Goal: Task Accomplishment & Management: Complete application form

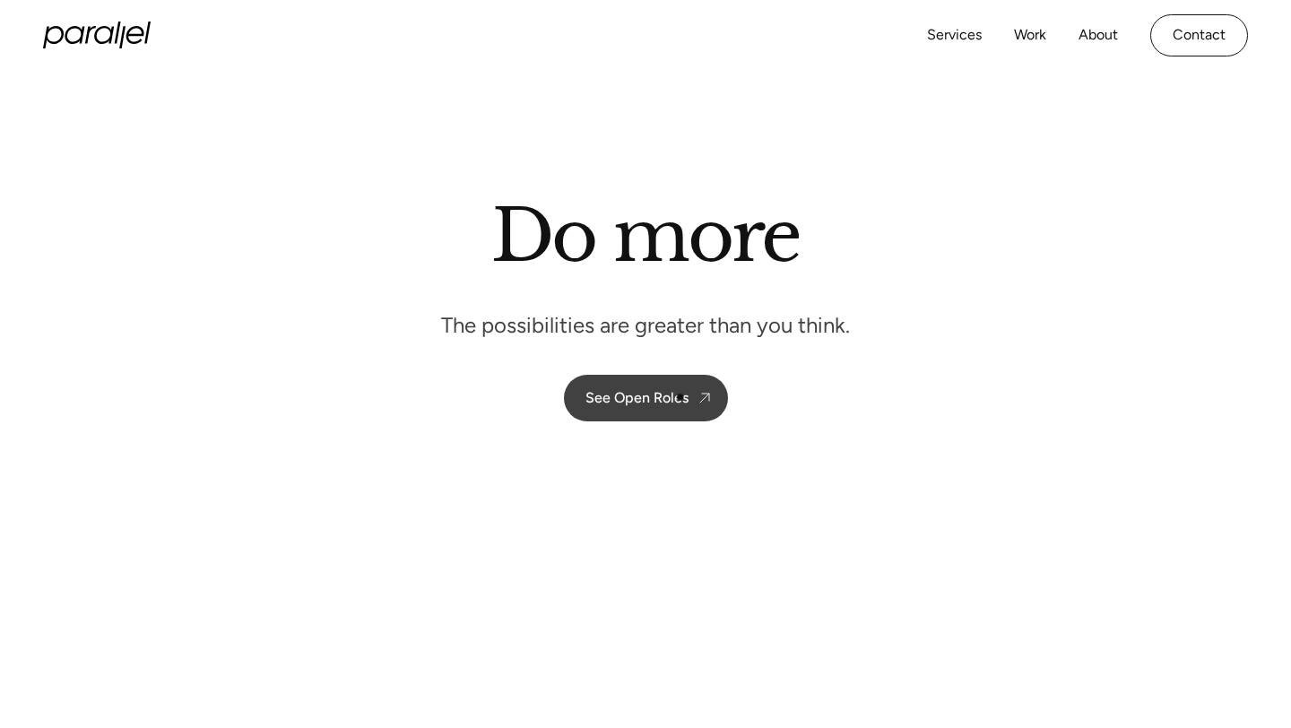
click at [684, 400] on div "See Open Roles" at bounding box center [636, 397] width 103 height 17
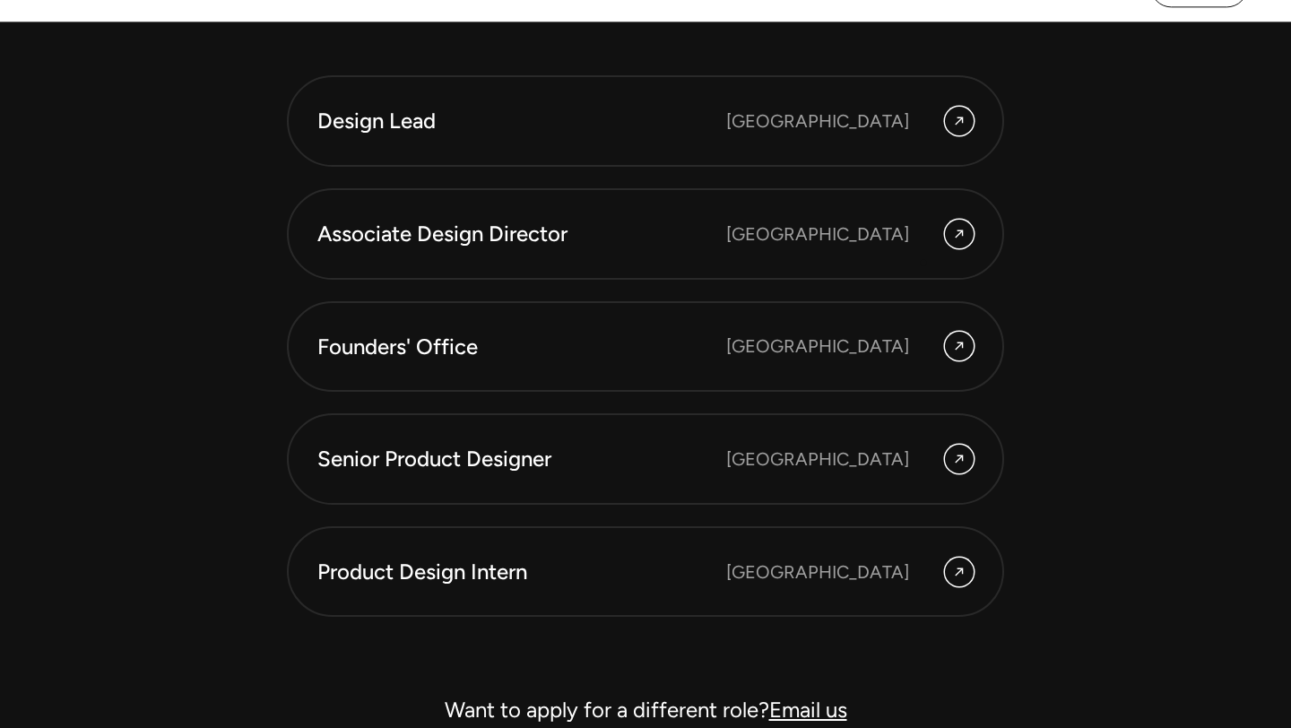
scroll to position [4888, 0]
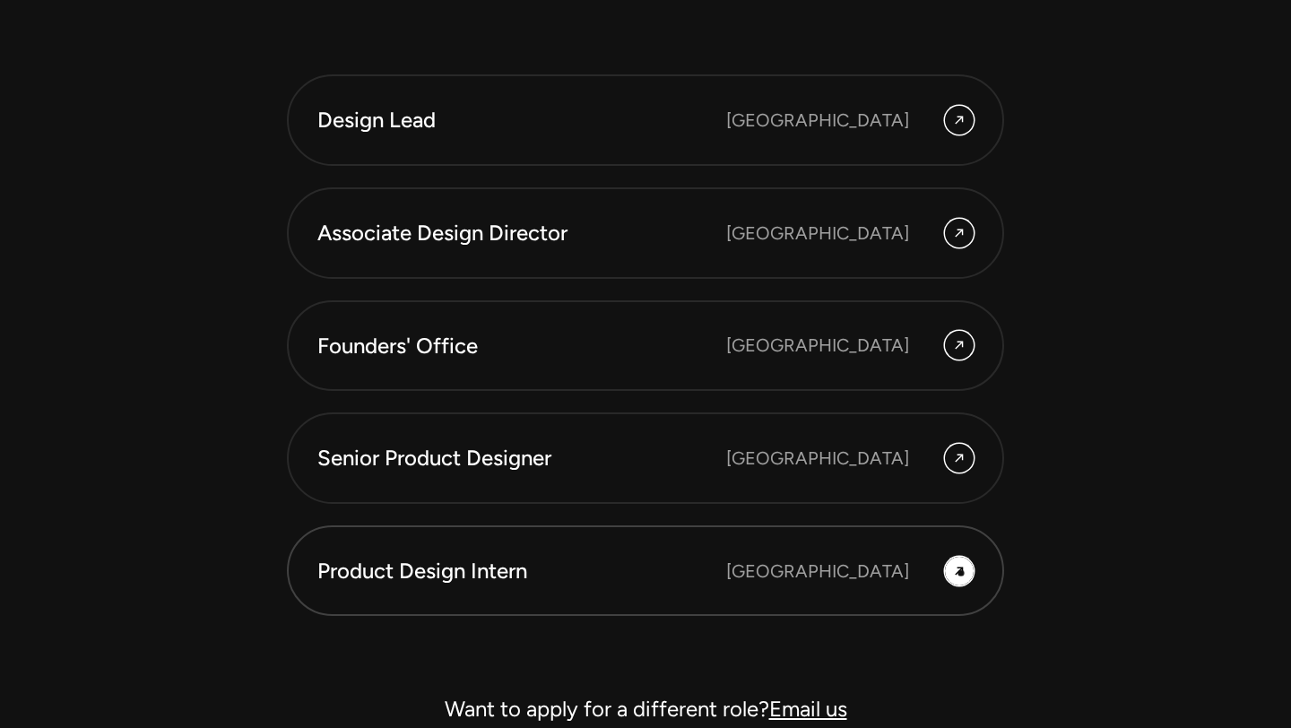
click at [961, 574] on icon at bounding box center [959, 571] width 14 height 22
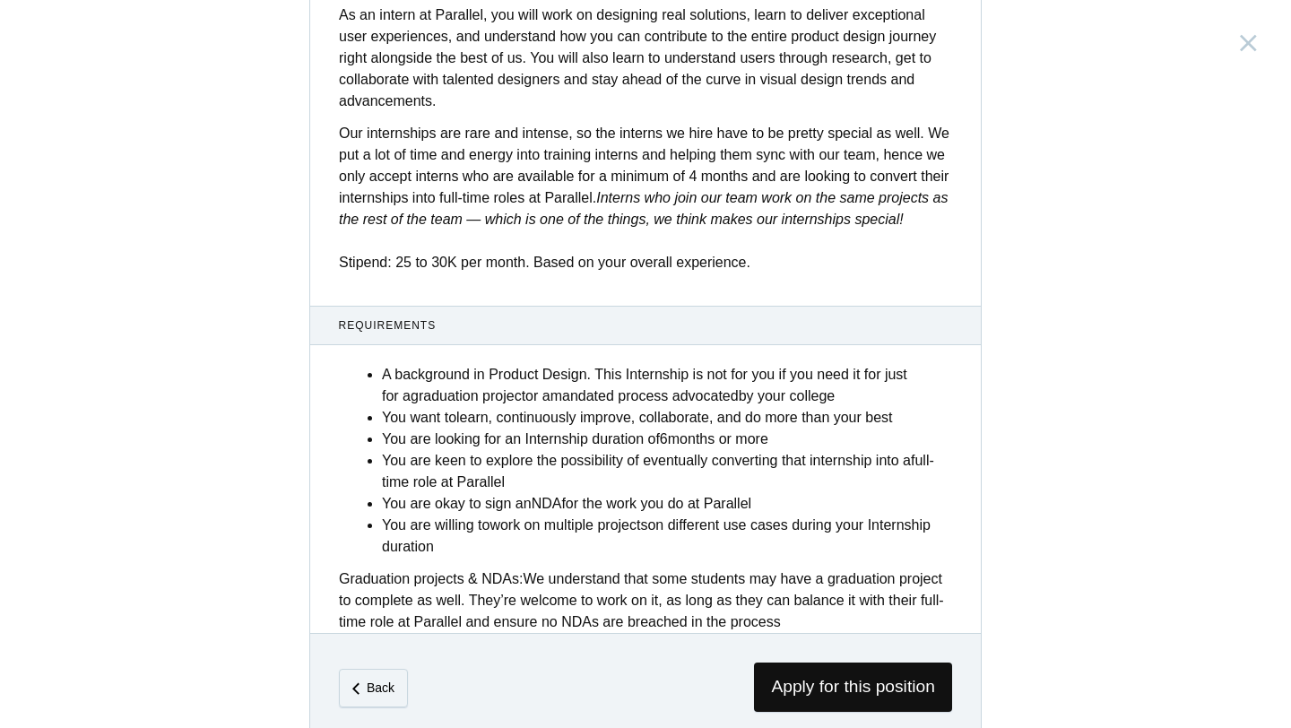
scroll to position [658, 0]
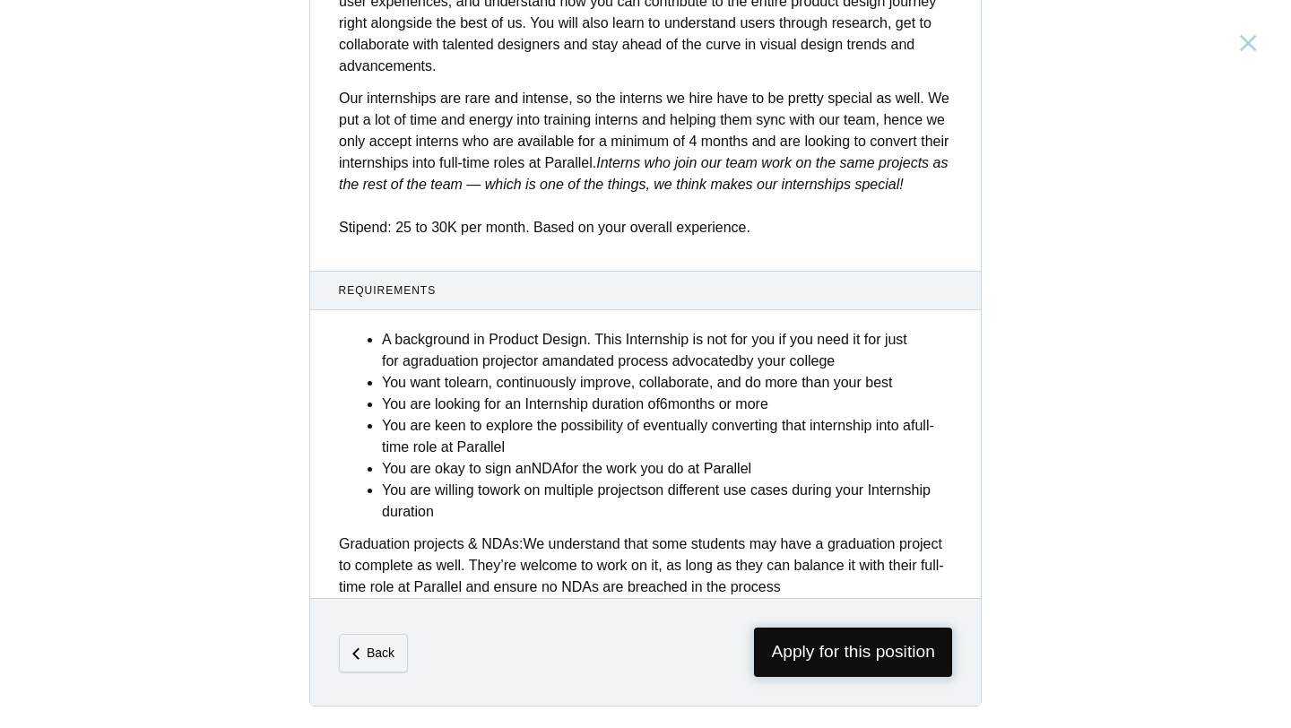
click at [880, 653] on span "Apply for this position" at bounding box center [853, 651] width 198 height 49
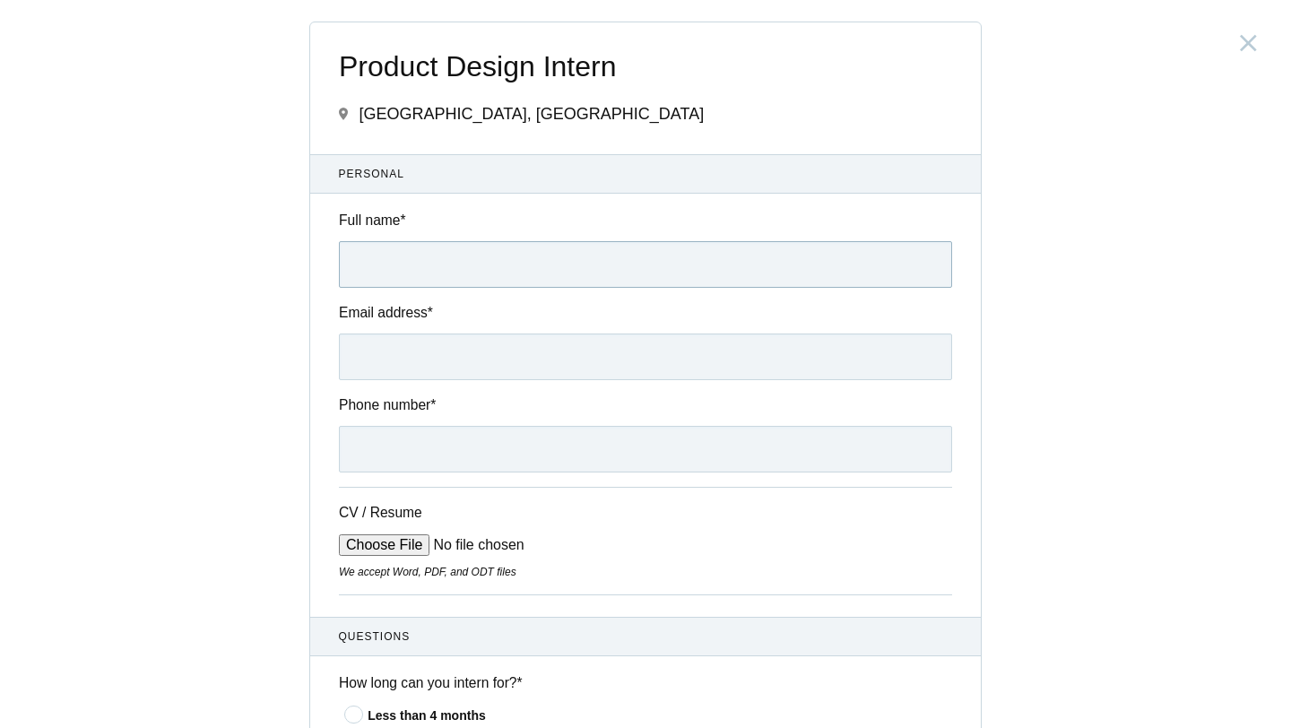
click at [702, 283] on input "Full name *" at bounding box center [645, 264] width 613 height 47
type input "[PERSON_NAME]"
type input "[PHONE_NUMBER]"
click at [470, 367] on input "Email address *" at bounding box center [645, 356] width 613 height 47
type input "[EMAIL_ADDRESS][DOMAIN_NAME]"
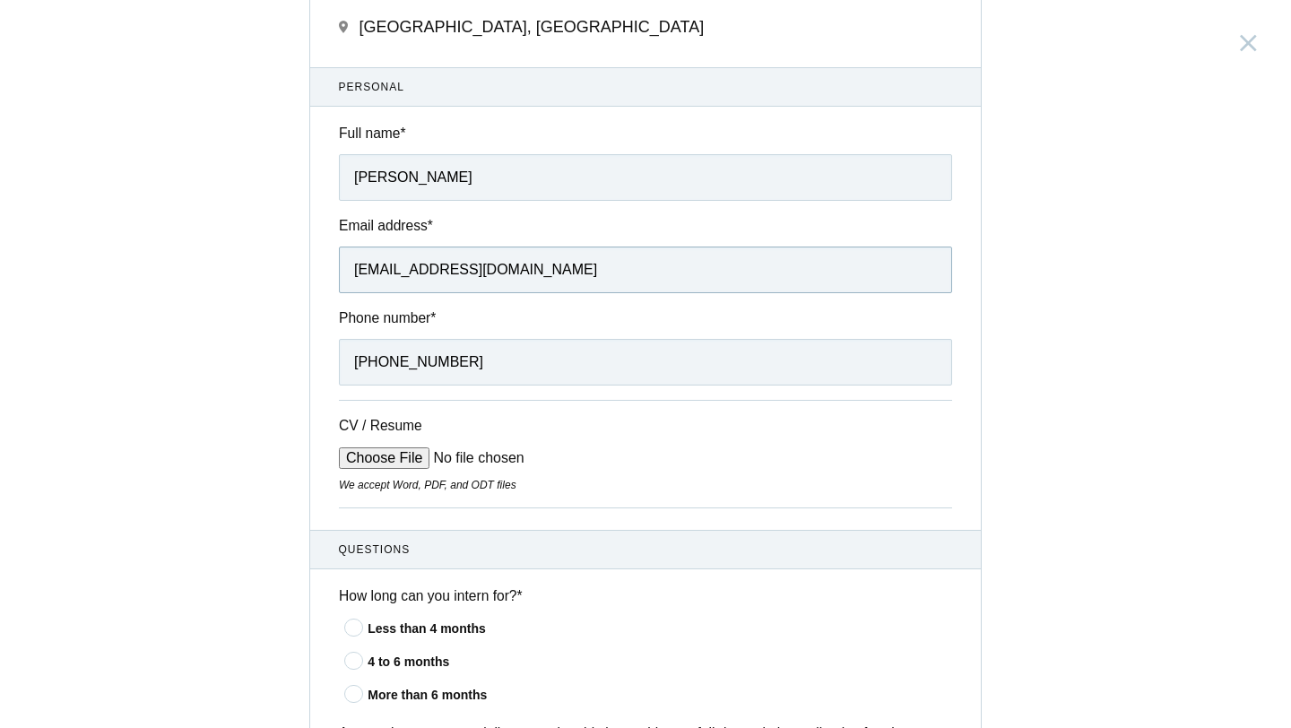
scroll to position [100, 0]
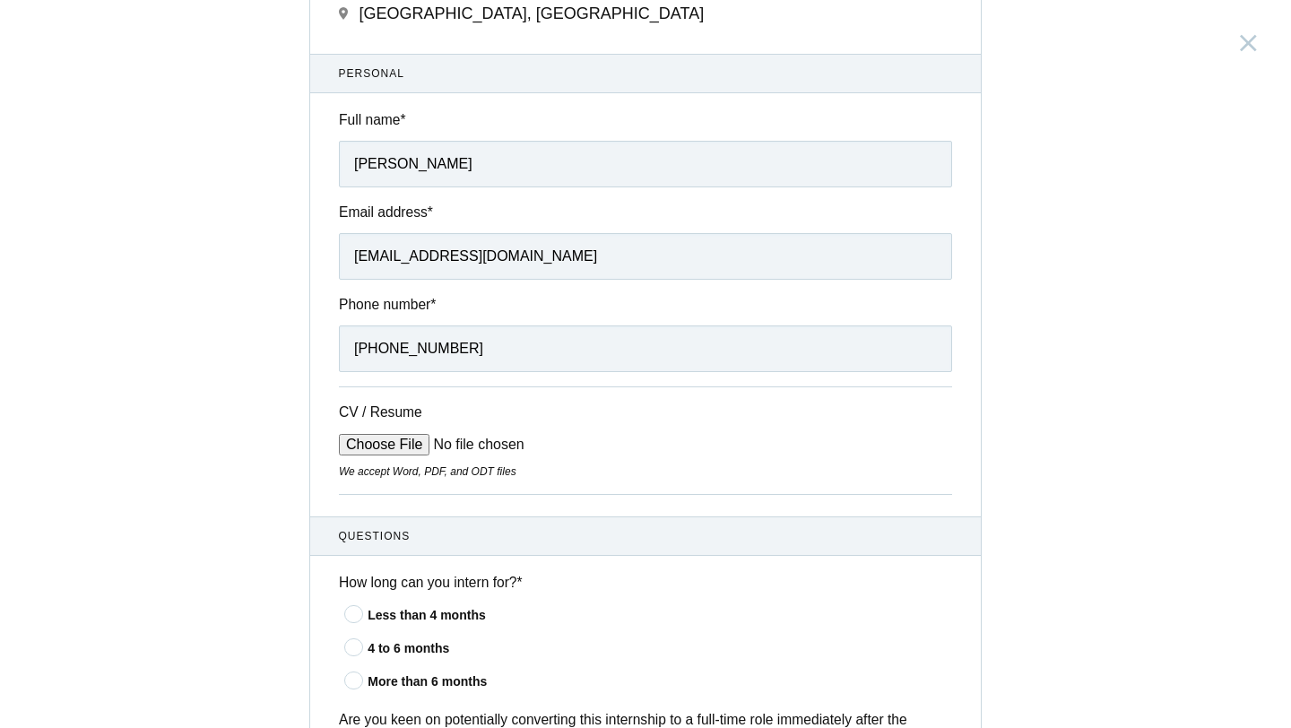
click at [399, 439] on input "CV / Resume" at bounding box center [475, 445] width 272 height 22
type input "C:\fakepath\[PERSON_NAME] Resume.pdf"
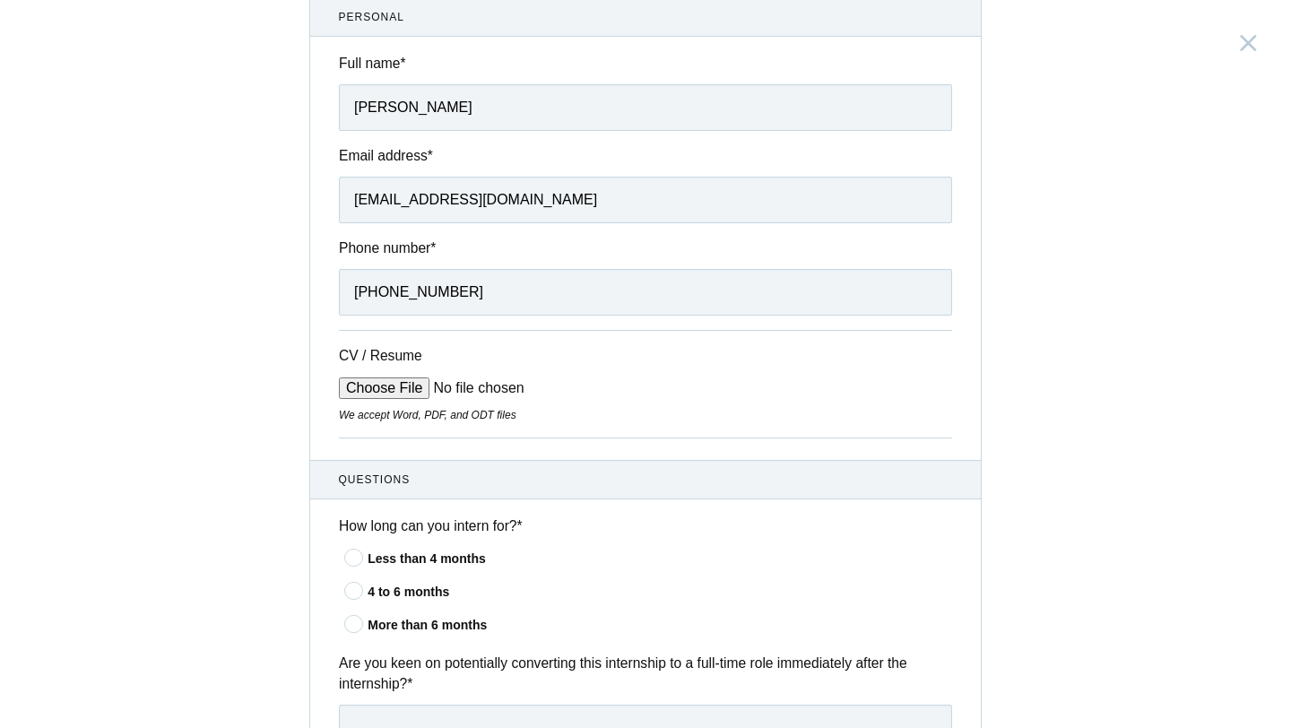
scroll to position [272, 0]
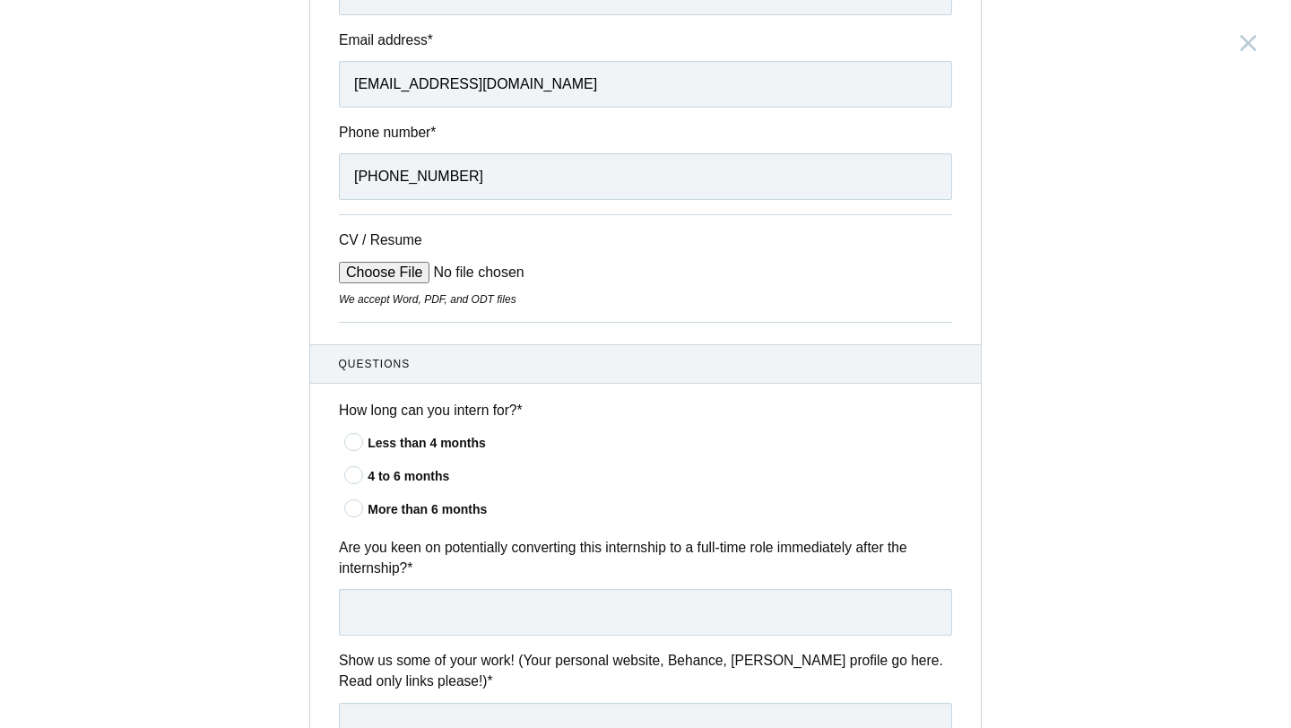
click at [354, 506] on icon at bounding box center [354, 508] width 33 height 12
click at [0, 0] on input"] "More than 6 months" at bounding box center [0, 0] width 0 height 0
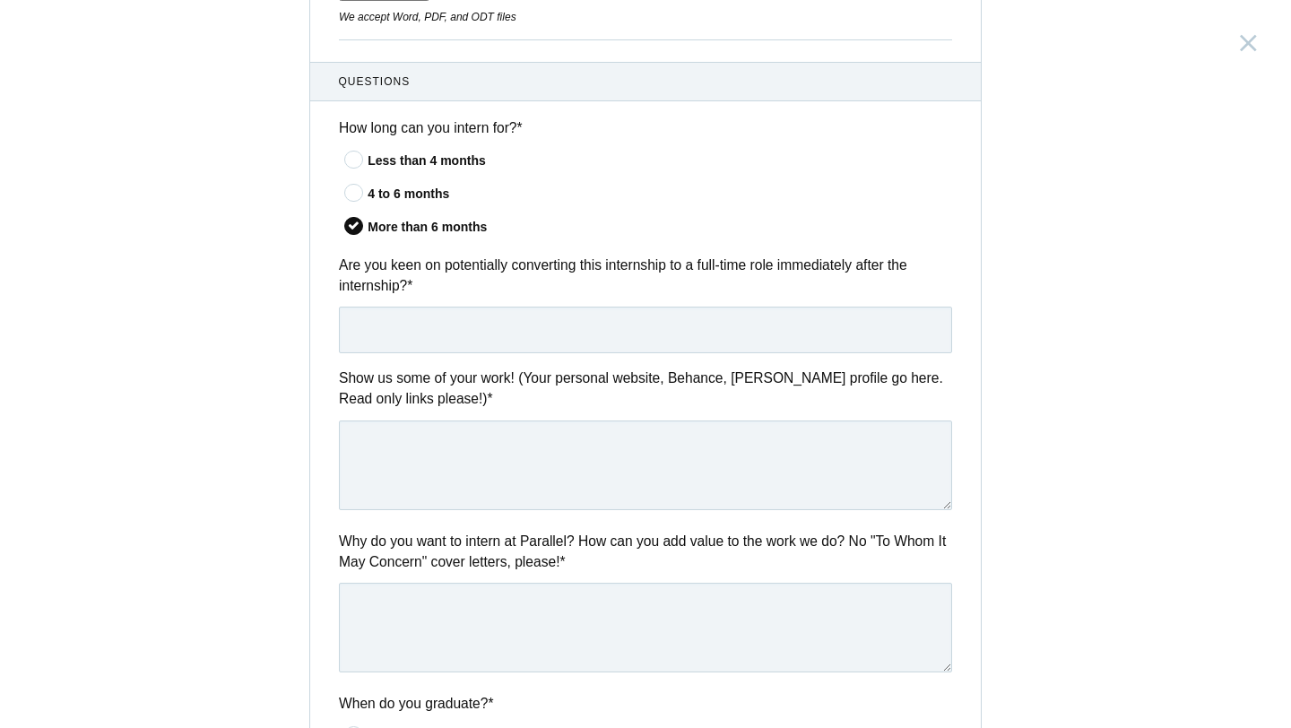
scroll to position [550, 0]
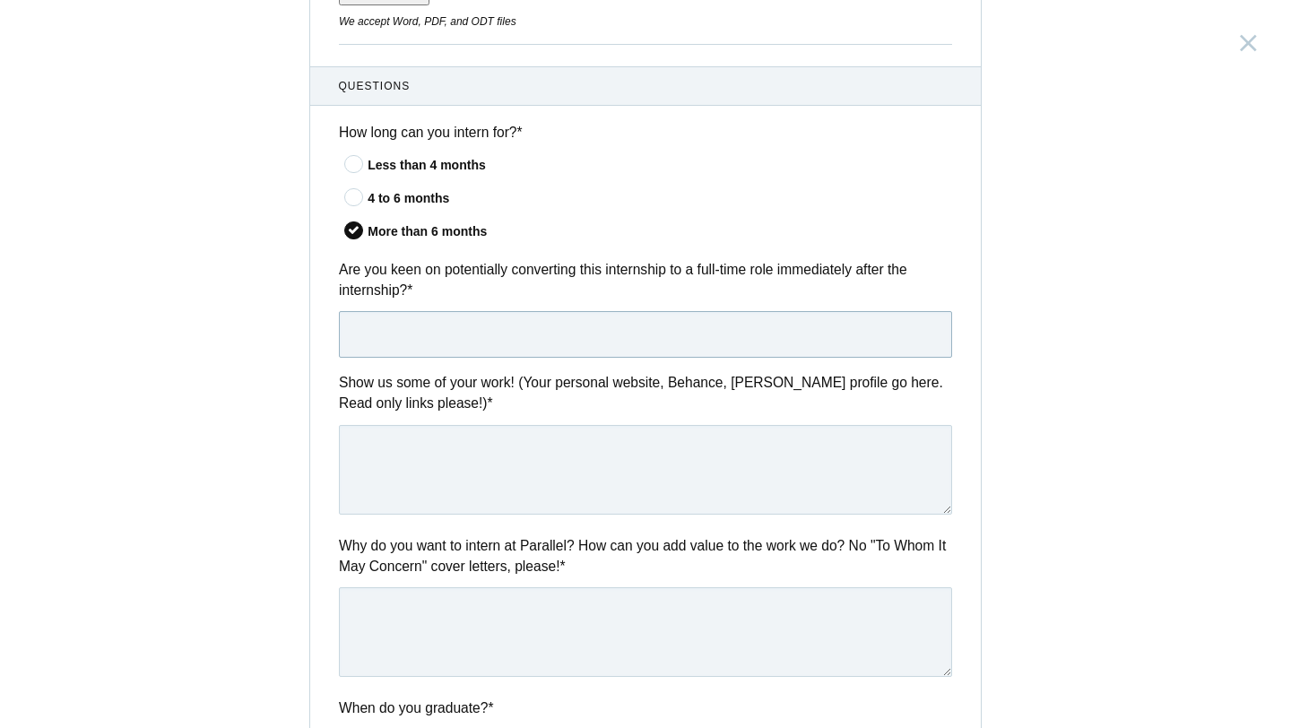
click at [430, 333] on input "text" at bounding box center [645, 334] width 613 height 47
type input "Yes"
click at [352, 194] on icon at bounding box center [354, 197] width 33 height 12
click at [0, 0] on input"] "4 to 6 months" at bounding box center [0, 0] width 0 height 0
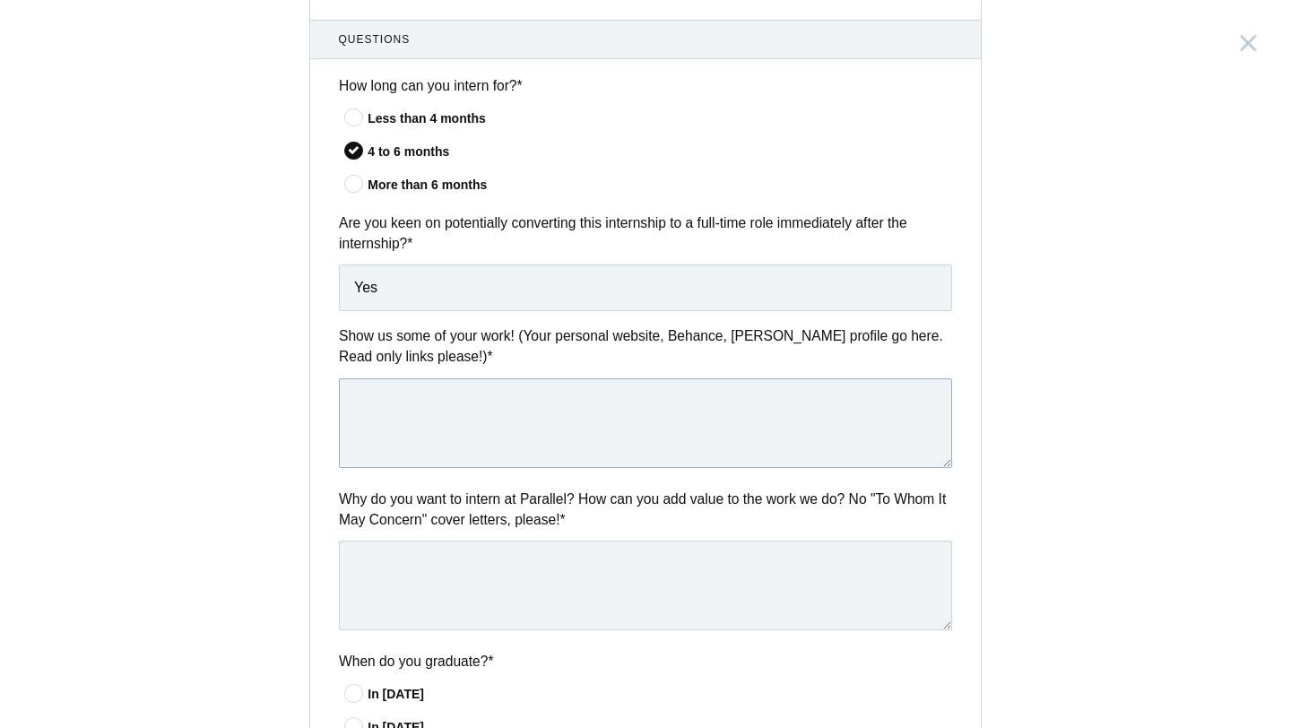
click at [738, 406] on textarea at bounding box center [645, 423] width 613 height 90
paste textarea "[URL][DOMAIN_NAME]"
type textarea "[URL][DOMAIN_NAME]"
click at [574, 574] on textarea "To enrich screen reader interactions, please activate Accessibility in Grammarl…" at bounding box center [645, 585] width 613 height 90
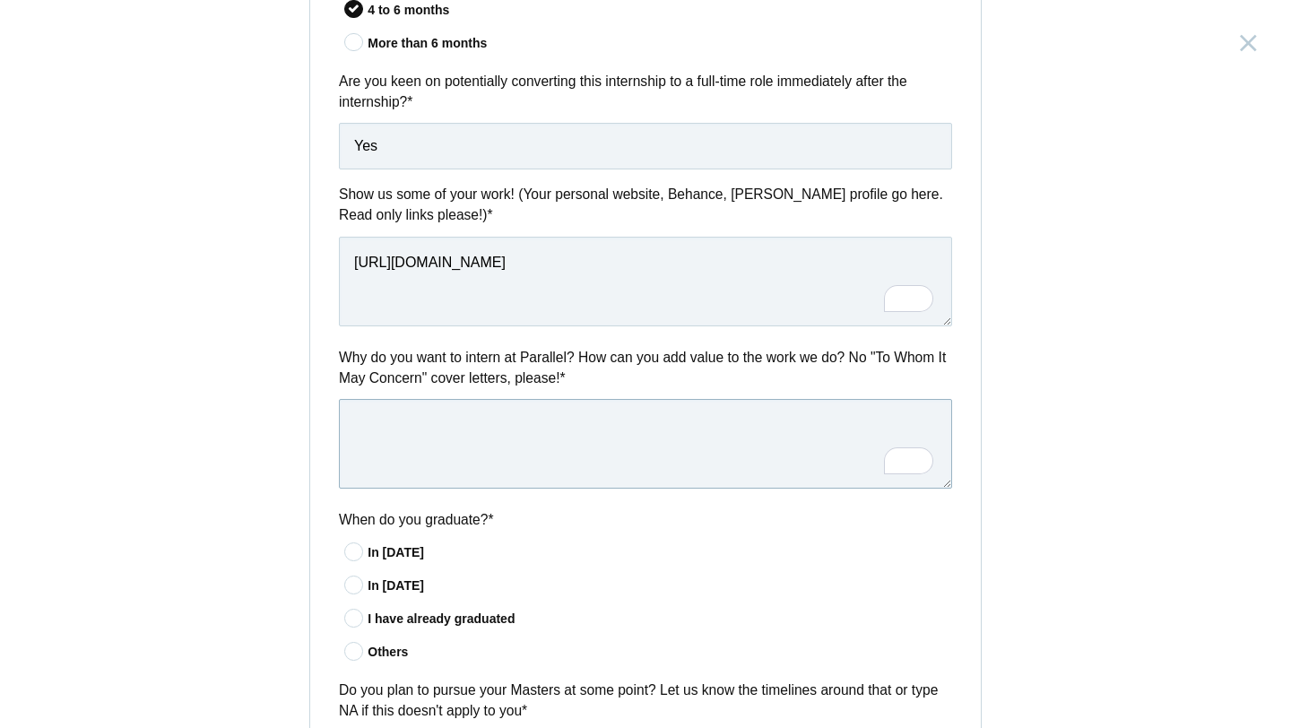
scroll to position [825, 0]
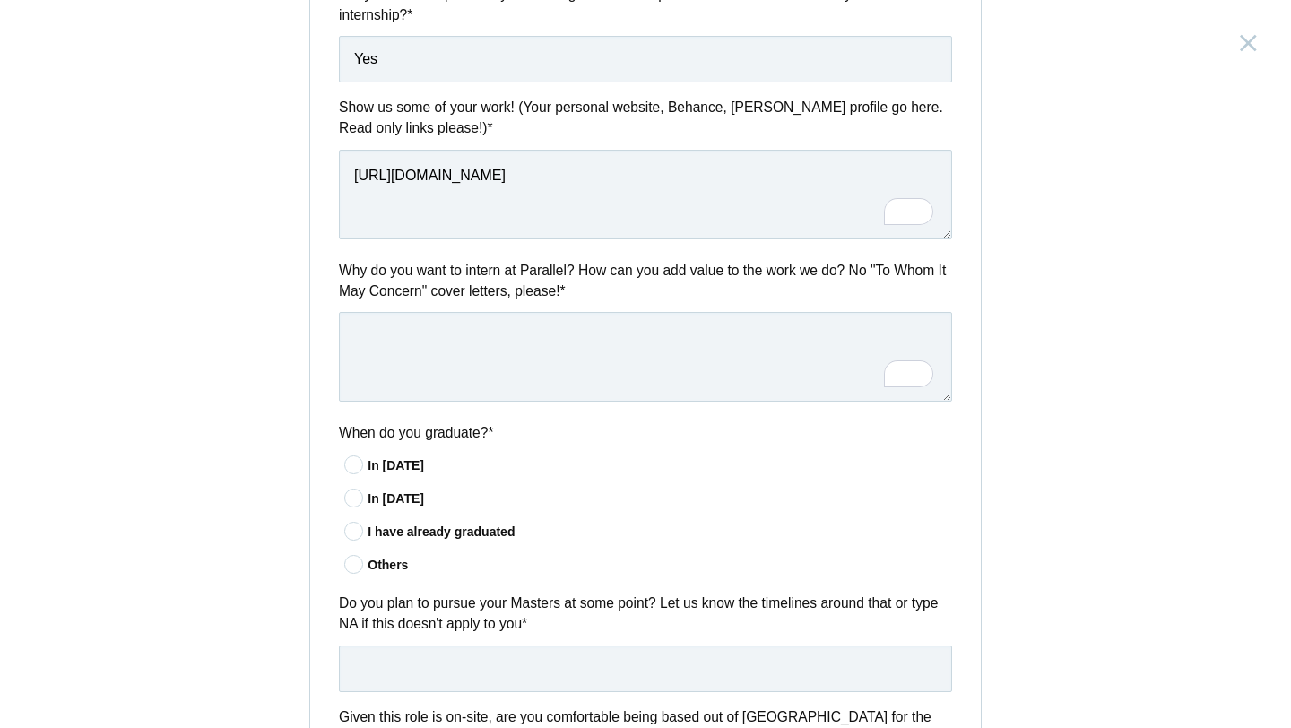
click at [356, 466] on icon at bounding box center [354, 465] width 33 height 12
click at [0, 0] on input"] "In [DATE]" at bounding box center [0, 0] width 0 height 0
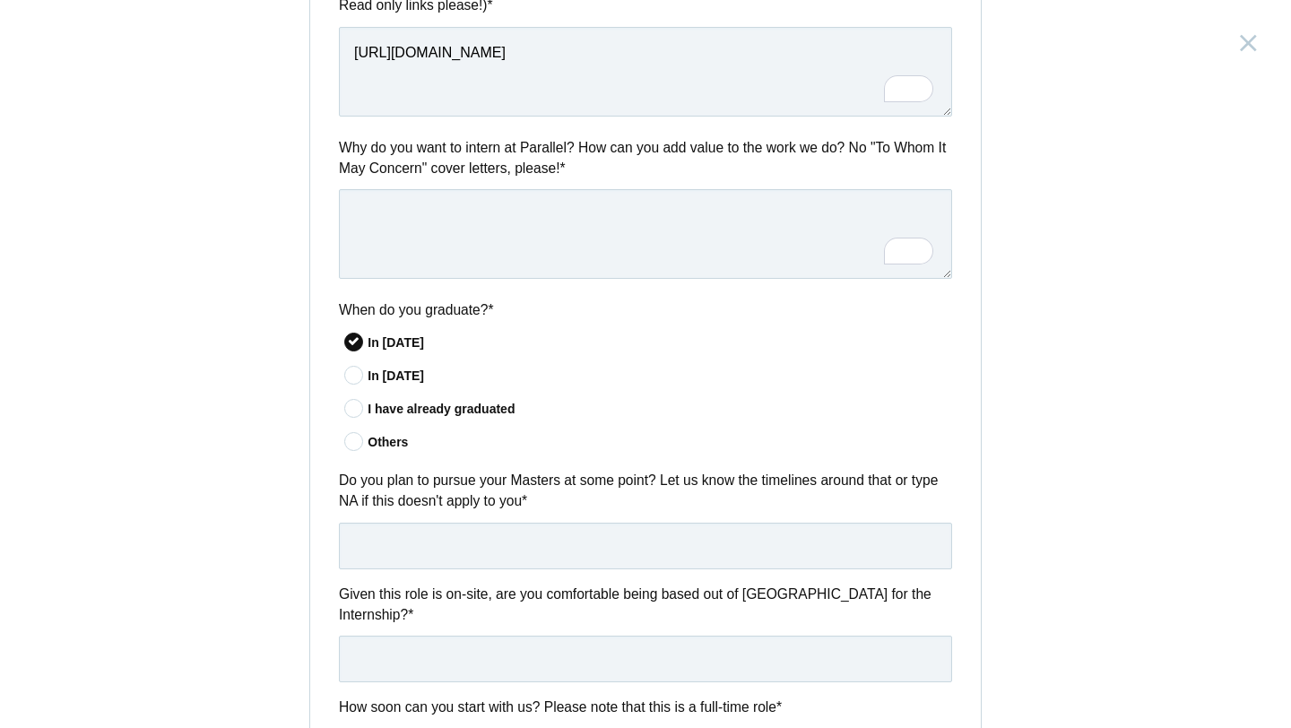
scroll to position [974, 0]
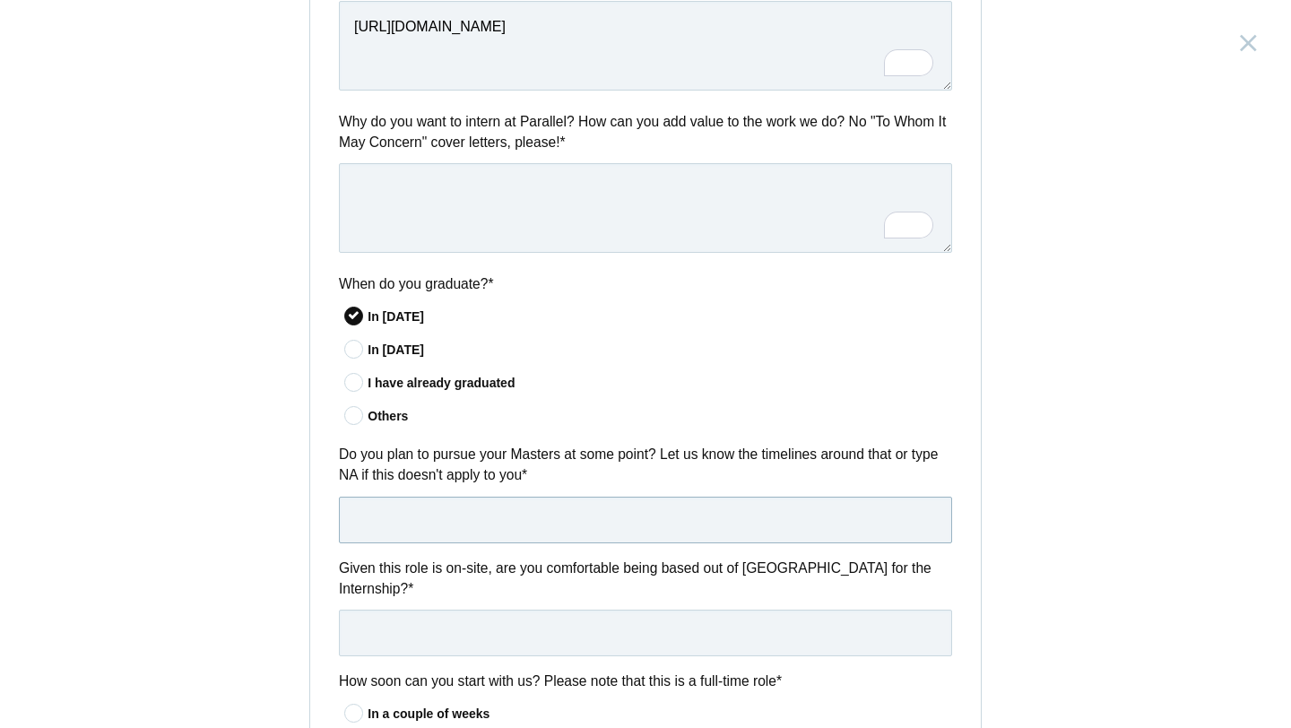
click at [427, 528] on input "text" at bounding box center [645, 520] width 613 height 47
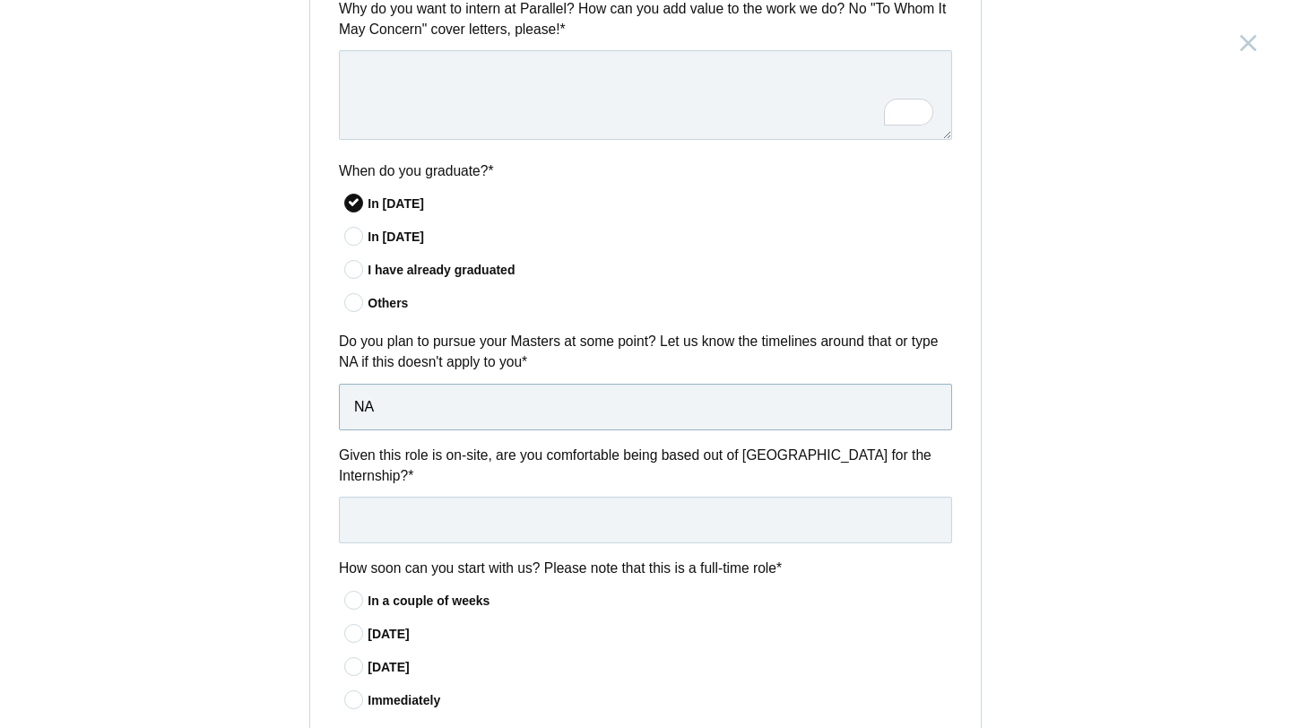
scroll to position [1089, 0]
type input "NA"
click at [476, 560] on div "Questions How long can you intern for? * Less than 4 months 4 to 6 months More …" at bounding box center [645, 191] width 670 height 1326
click at [479, 529] on input "text" at bounding box center [645, 518] width 613 height 47
type input "Yes"
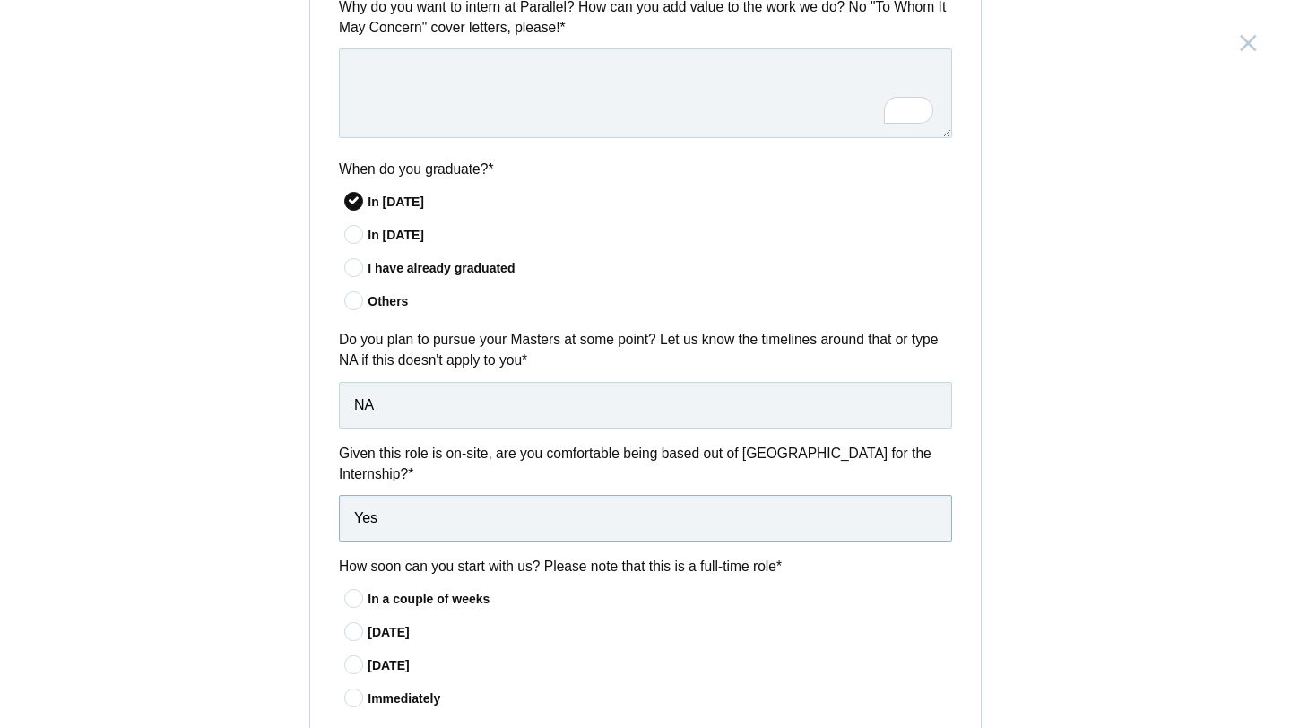
scroll to position [1212, 0]
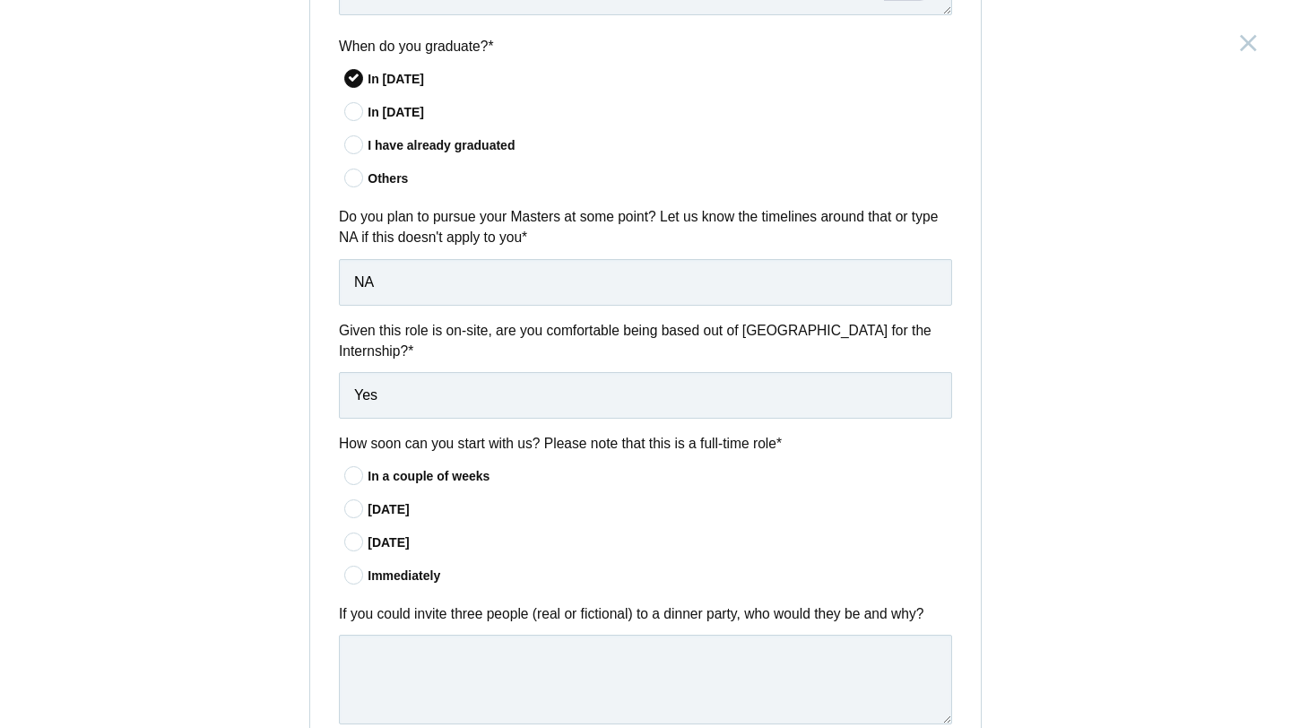
click at [357, 479] on icon at bounding box center [354, 476] width 33 height 12
click at [0, 0] on input"] "In a couple of weeks" at bounding box center [0, 0] width 0 height 0
click at [350, 581] on icon at bounding box center [354, 575] width 33 height 12
click at [0, 0] on input"] "Immediately" at bounding box center [0, 0] width 0 height 0
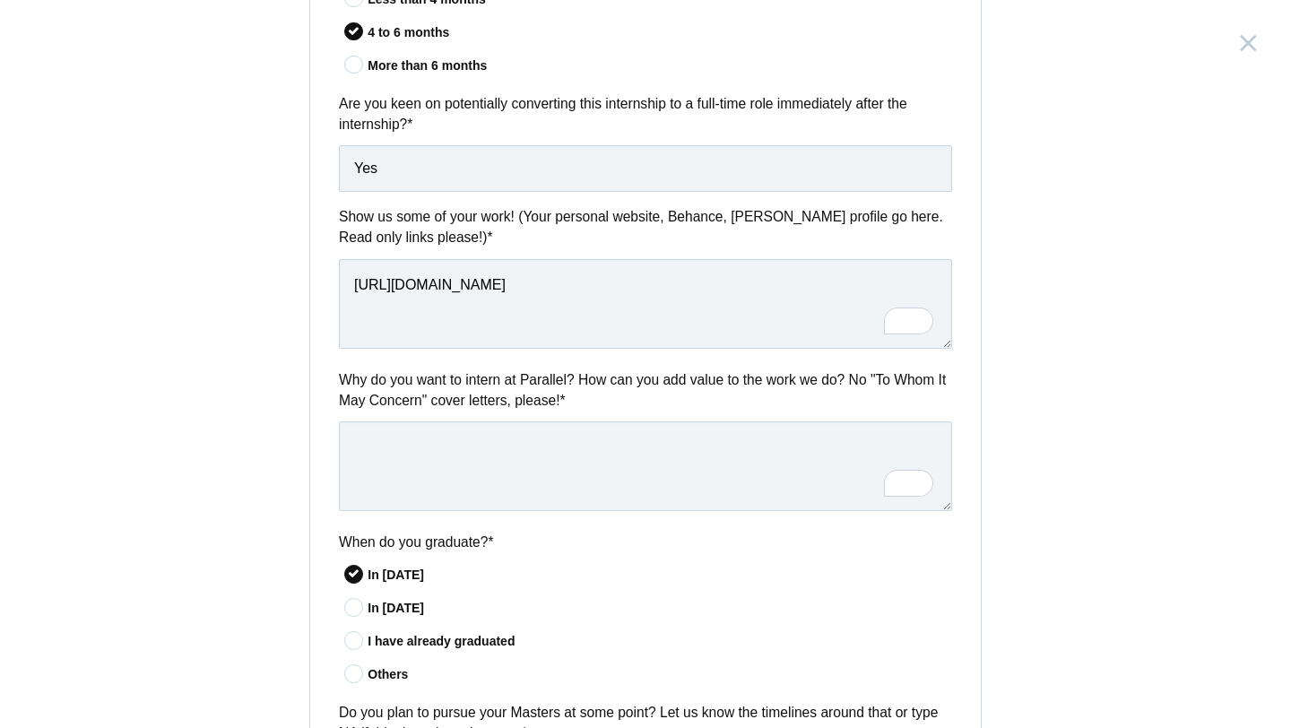
scroll to position [692, 0]
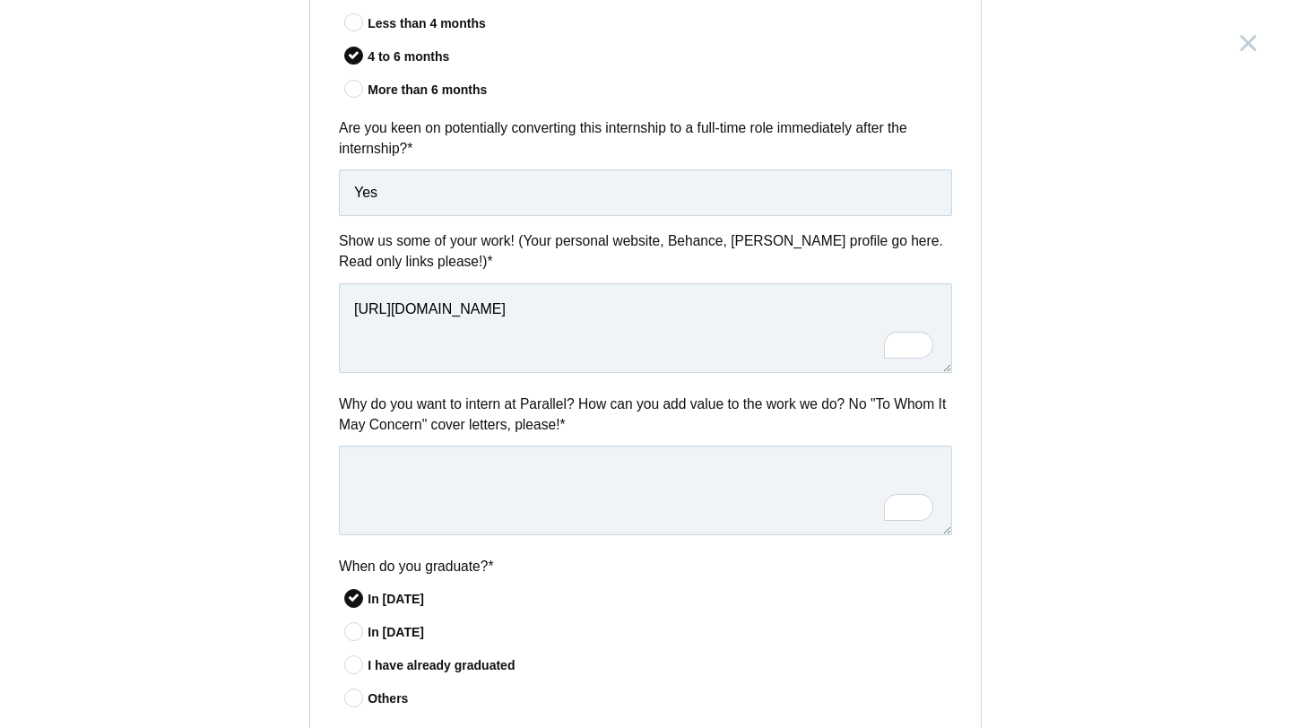
click at [441, 559] on label "When do you graduate? *" at bounding box center [645, 566] width 613 height 21
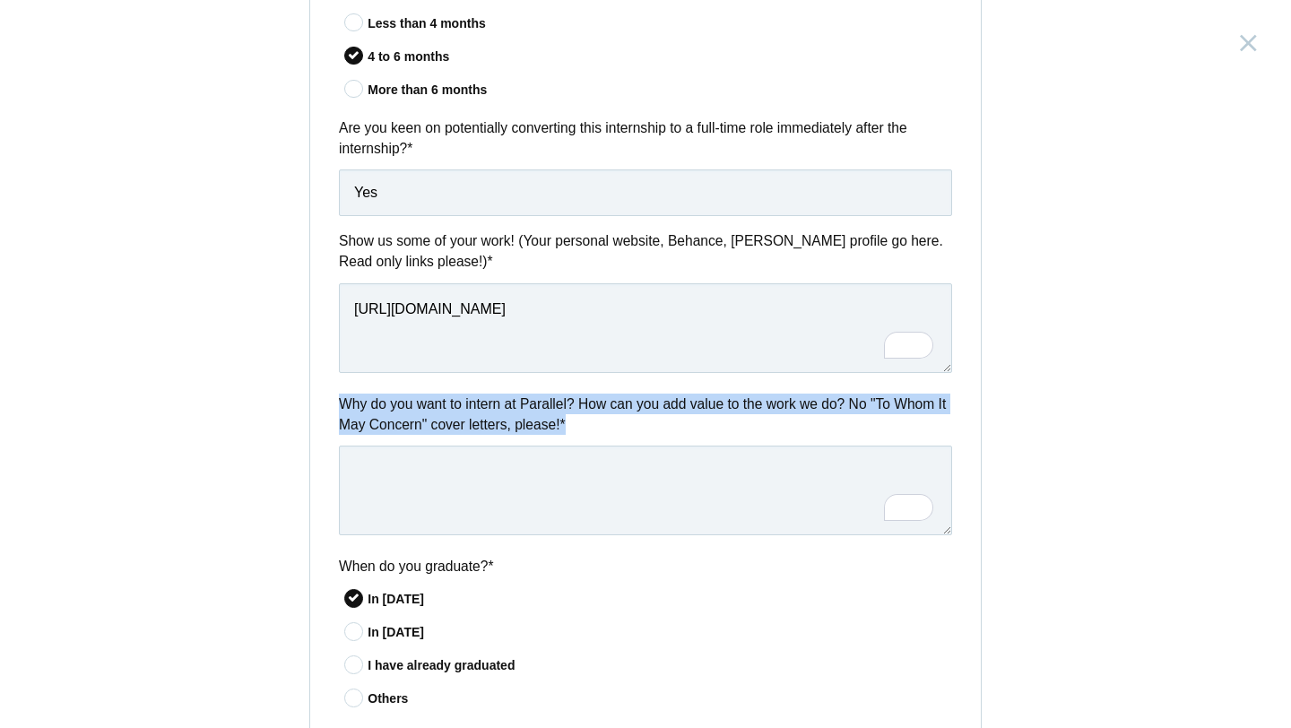
drag, startPoint x: 653, startPoint y: 425, endPoint x: 333, endPoint y: 406, distance: 321.4
click at [333, 406] on div "Why do you want to intern at Parallel? How can you add value to the work we do?…" at bounding box center [645, 467] width 670 height 148
copy label "Why do you want to intern at Parallel? How can you add value to the work we do?…"
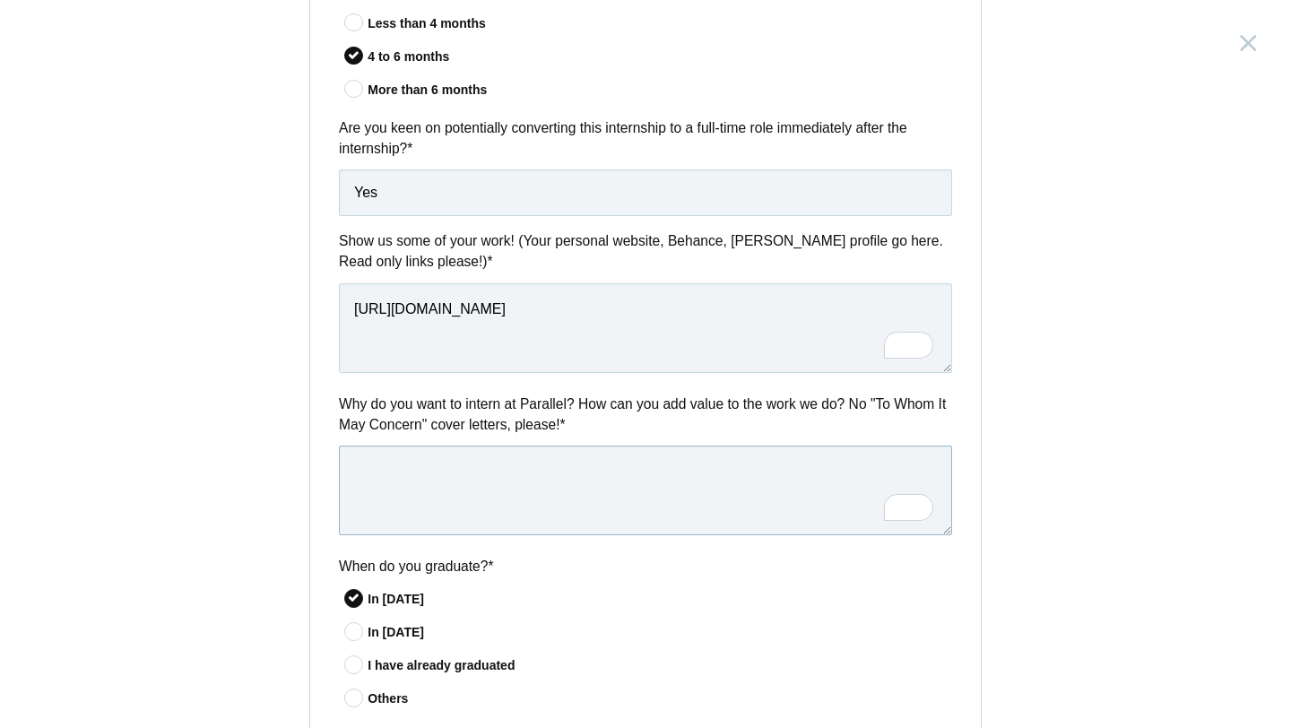
click at [584, 492] on textarea "To enrich screen reader interactions, please activate Accessibility in Grammarl…" at bounding box center [645, 490] width 613 height 90
paste textarea "I discovered my love for UI/UX during my previous internship, and I’m eager to …"
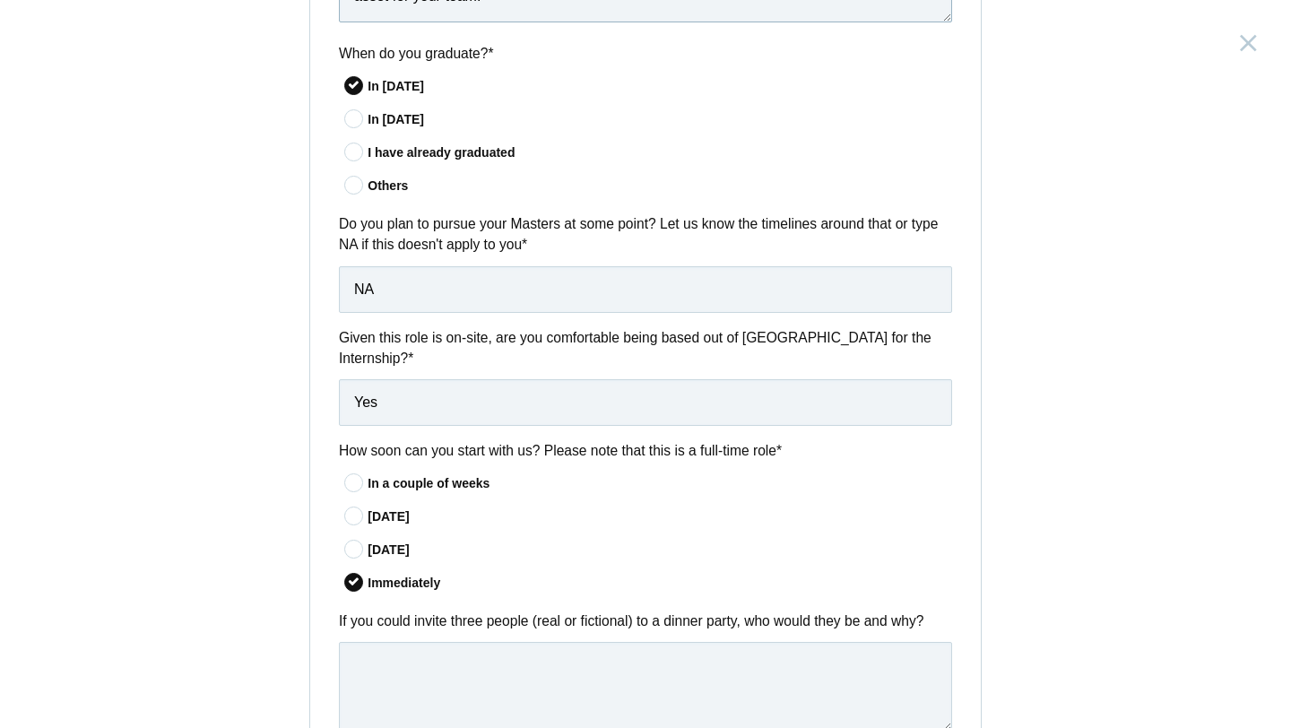
scroll to position [1398, 0]
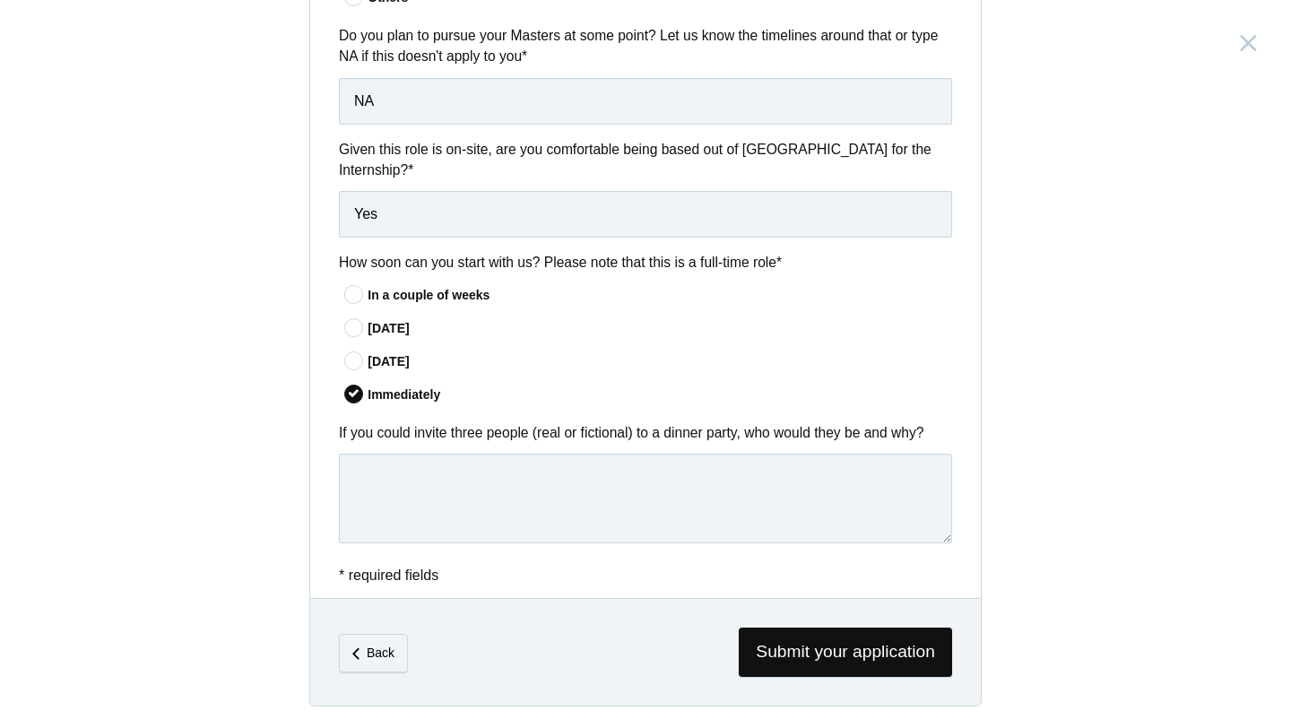
type textarea "I discovered my love for UI/UX during my previous internship, and I’m eager to …"
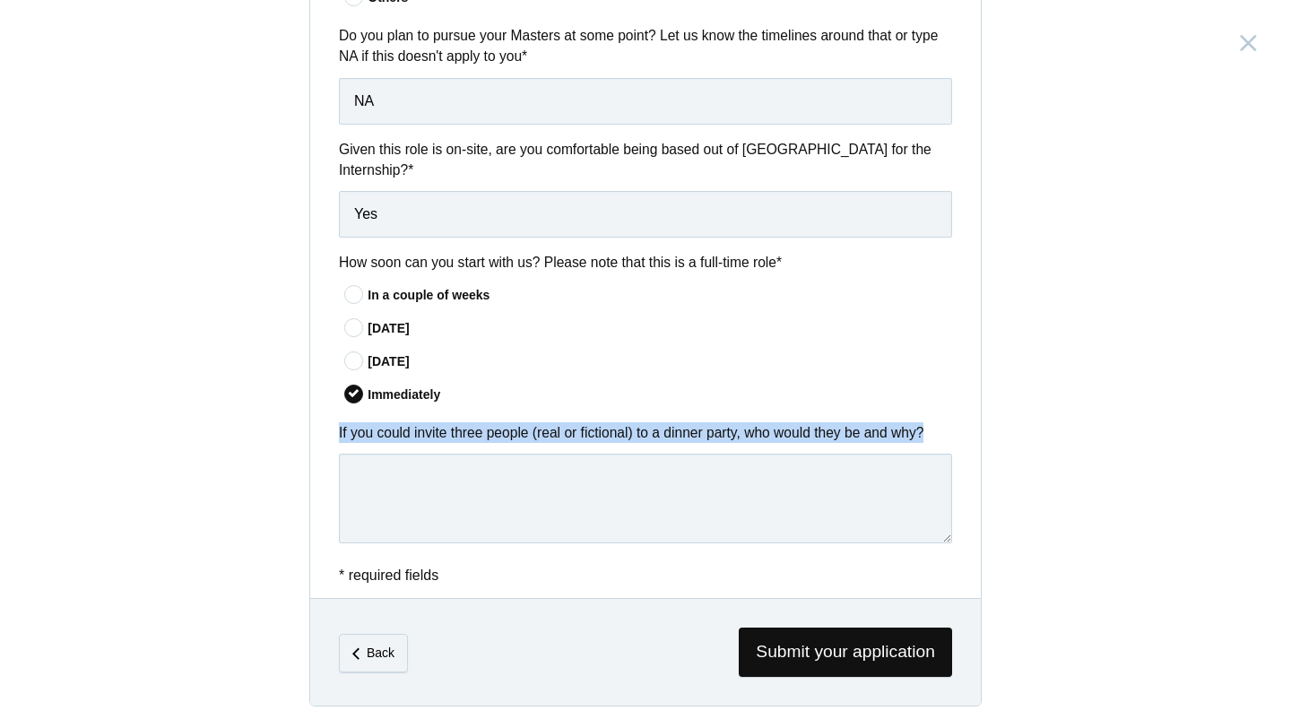
drag, startPoint x: 336, startPoint y: 437, endPoint x: 1034, endPoint y: 456, distance: 698.4
click at [1034, 456] on div "Product Design Intern [GEOGRAPHIC_DATA], [GEOGRAPHIC_DATA] Submitting form fail…" at bounding box center [645, 364] width 1291 height 728
copy div "If you could invite three people (real or fictional) to a dinner party, who wou…"
click at [460, 487] on textarea at bounding box center [645, 498] width 613 height 90
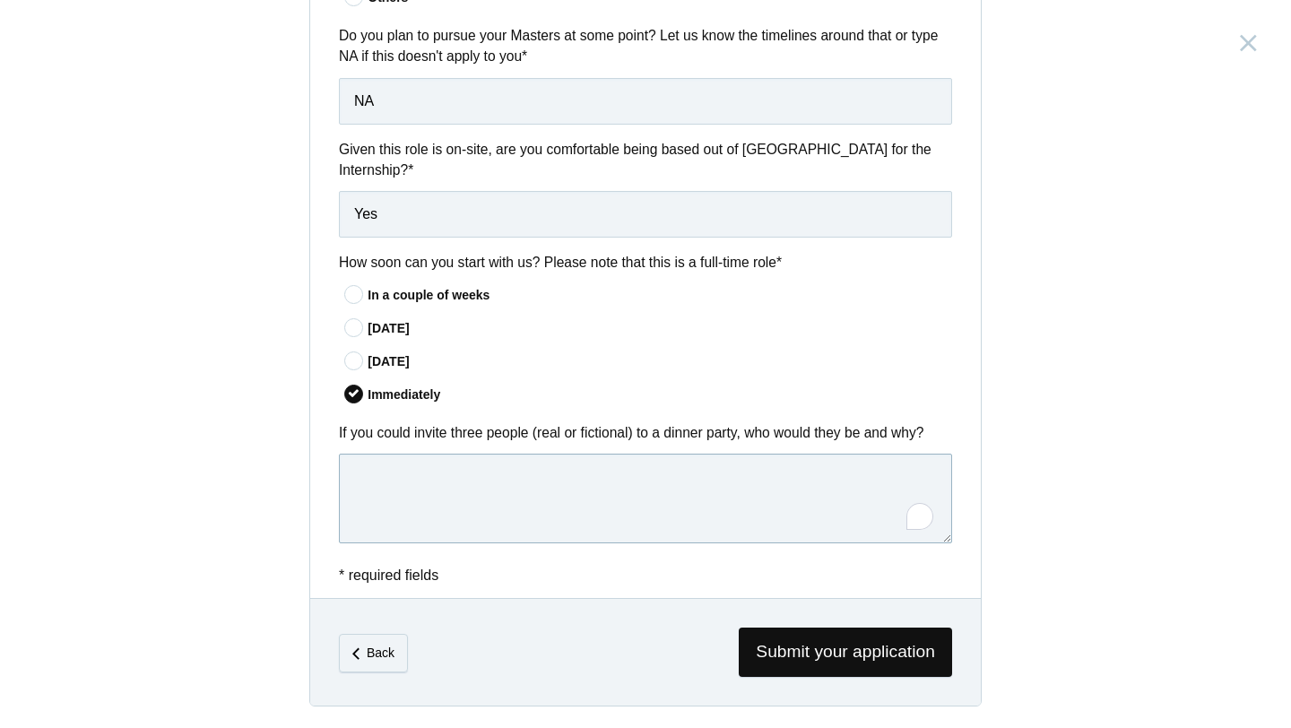
paste textarea "I’d invite [PERSON_NAME], because she was a fierce woman who broke norms and re…"
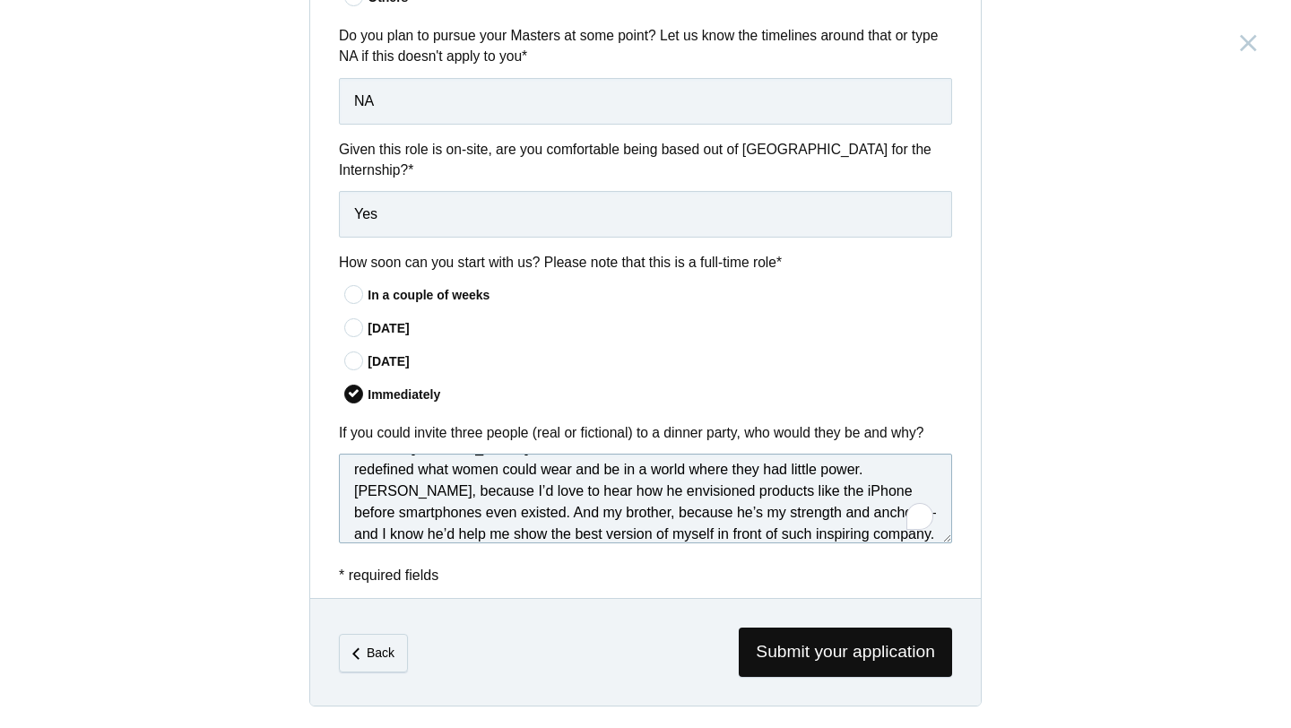
scroll to position [48, 0]
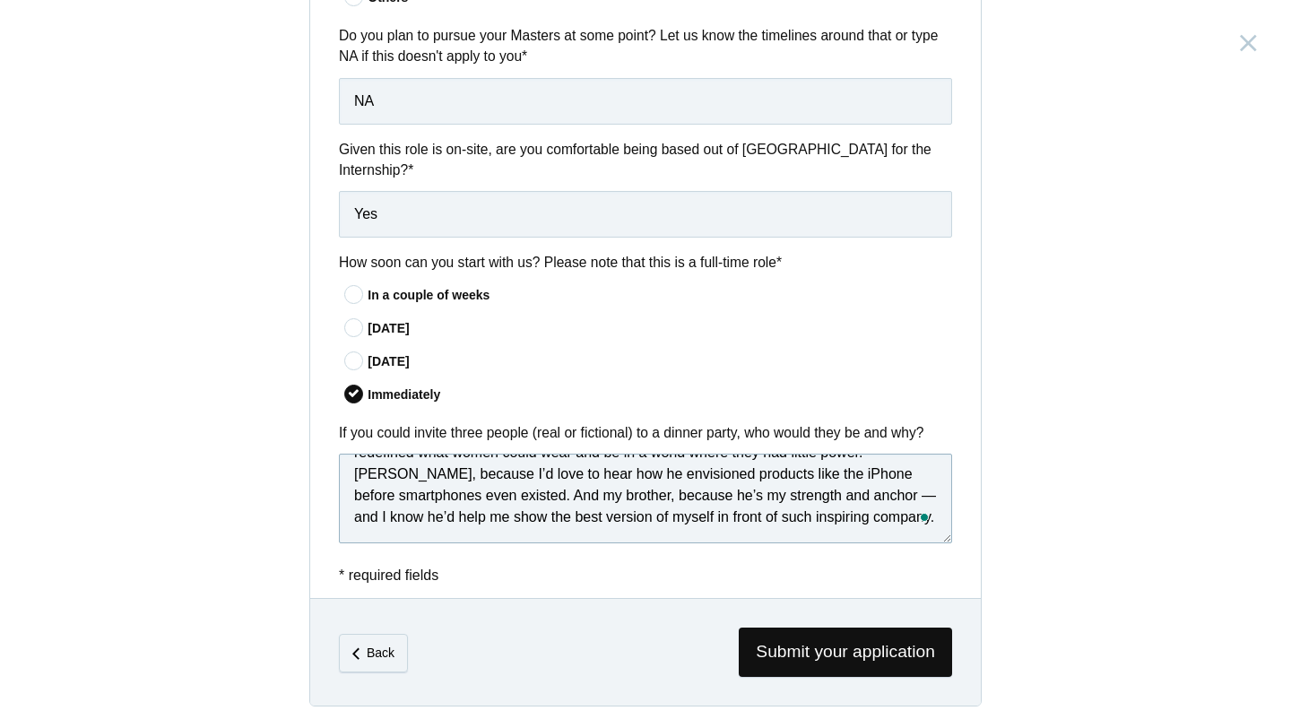
click at [813, 499] on textarea "I’d invite [PERSON_NAME], because she was a fierce woman who broke norms and re…" at bounding box center [645, 498] width 613 height 90
type textarea "I’d invite [PERSON_NAME], because she was a fierce woman who broke norms and re…"
click at [827, 666] on span "Submit your application" at bounding box center [844, 651] width 213 height 49
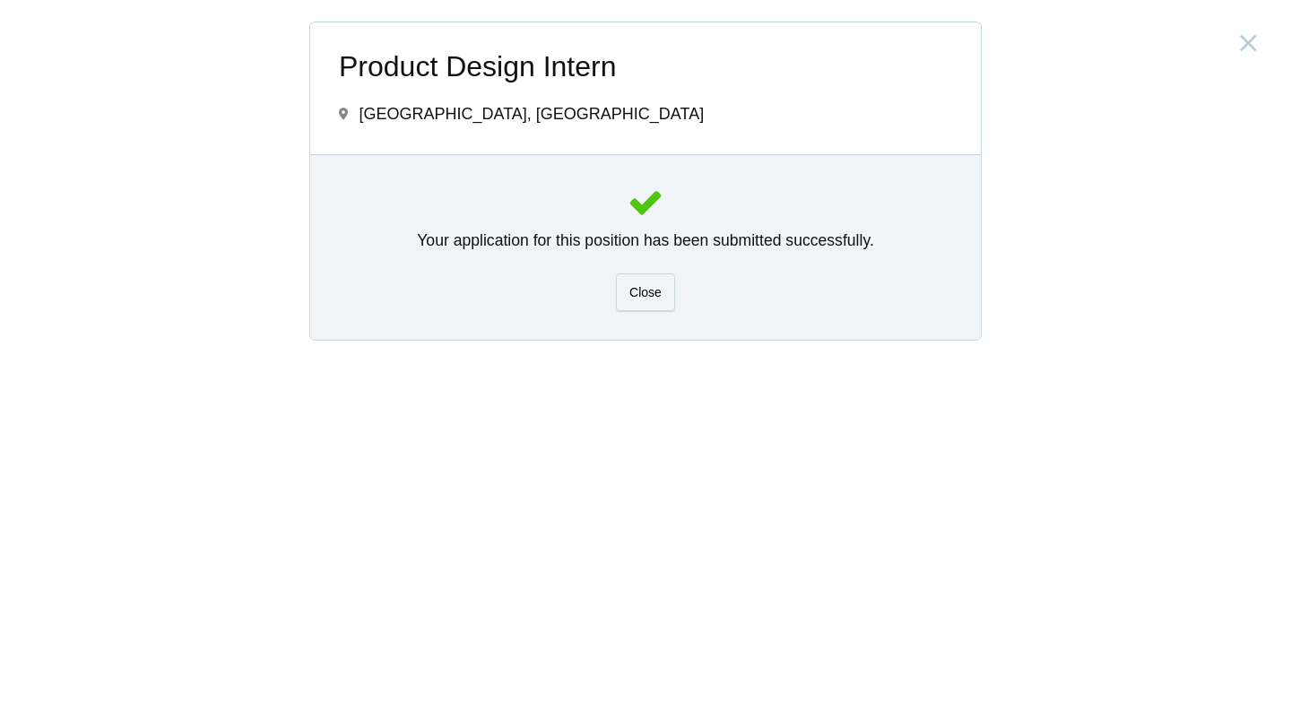
scroll to position [0, 0]
